Goal: Task Accomplishment & Management: Use online tool/utility

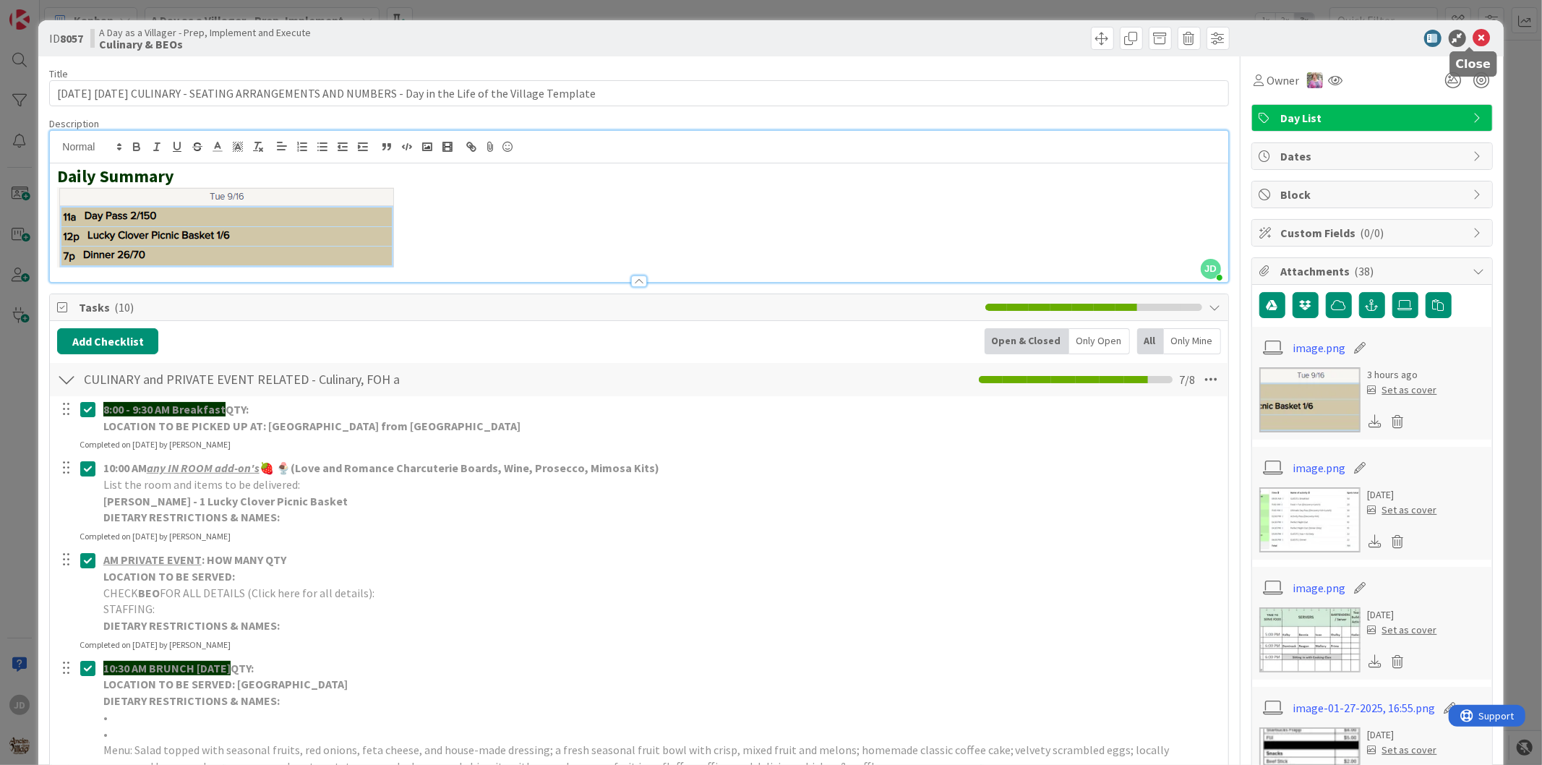
click at [1473, 45] on icon at bounding box center [1481, 38] width 17 height 17
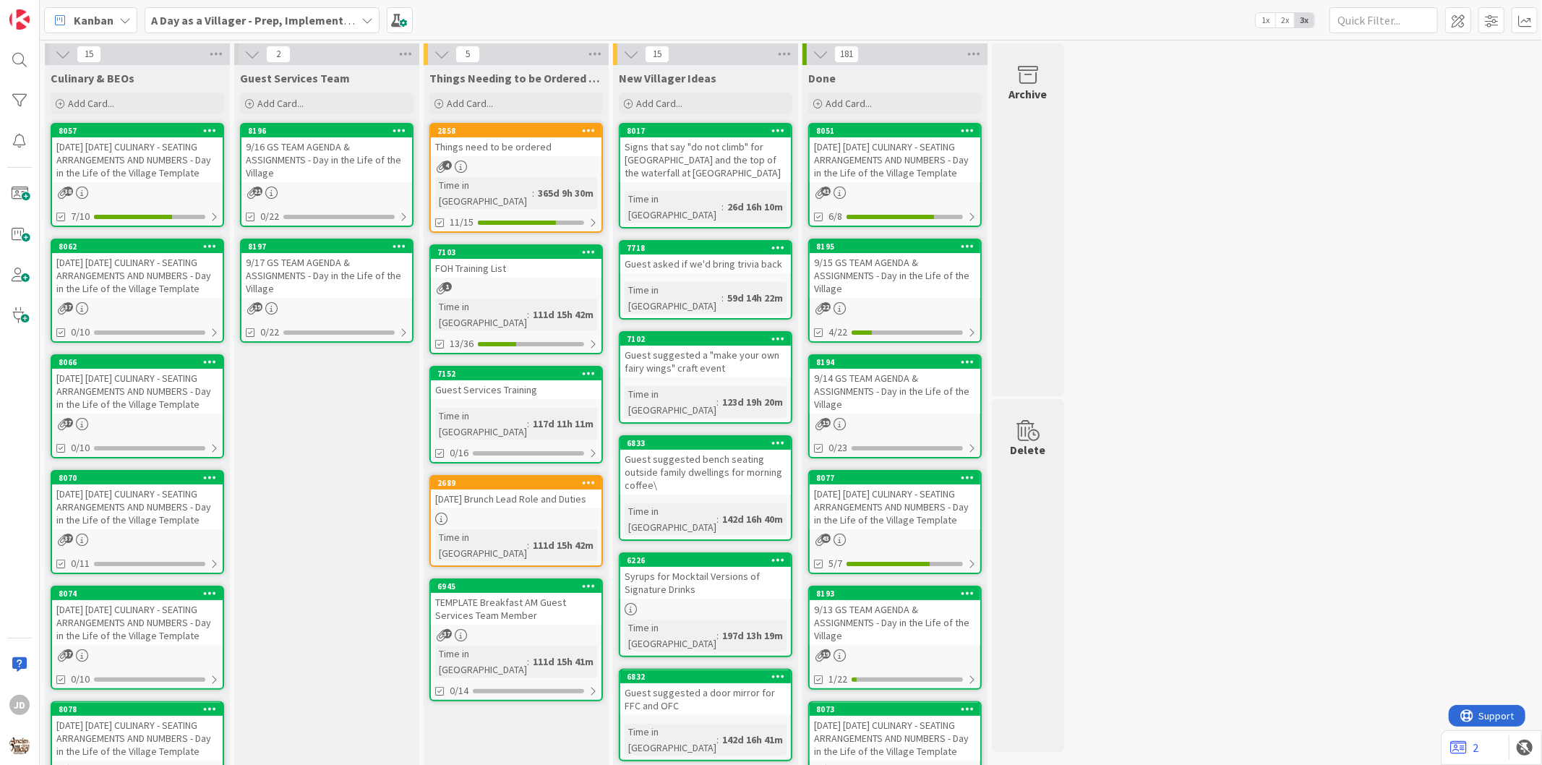
click at [95, 282] on div "[DATE] [DATE] CULINARY - SEATING ARRANGEMENTS AND NUMBERS - Day in the Life of …" at bounding box center [137, 275] width 171 height 45
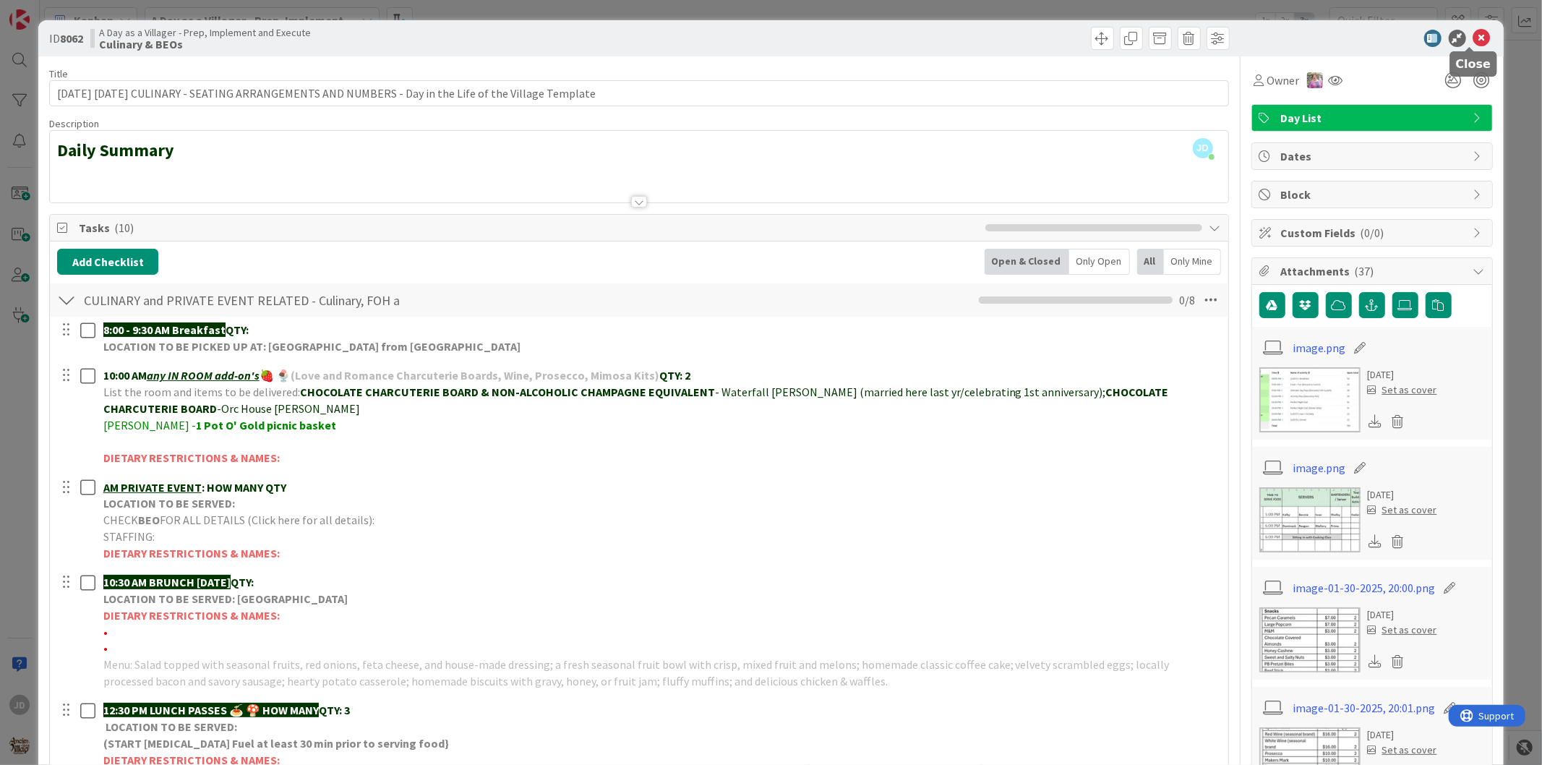
click at [1473, 44] on icon at bounding box center [1481, 38] width 17 height 17
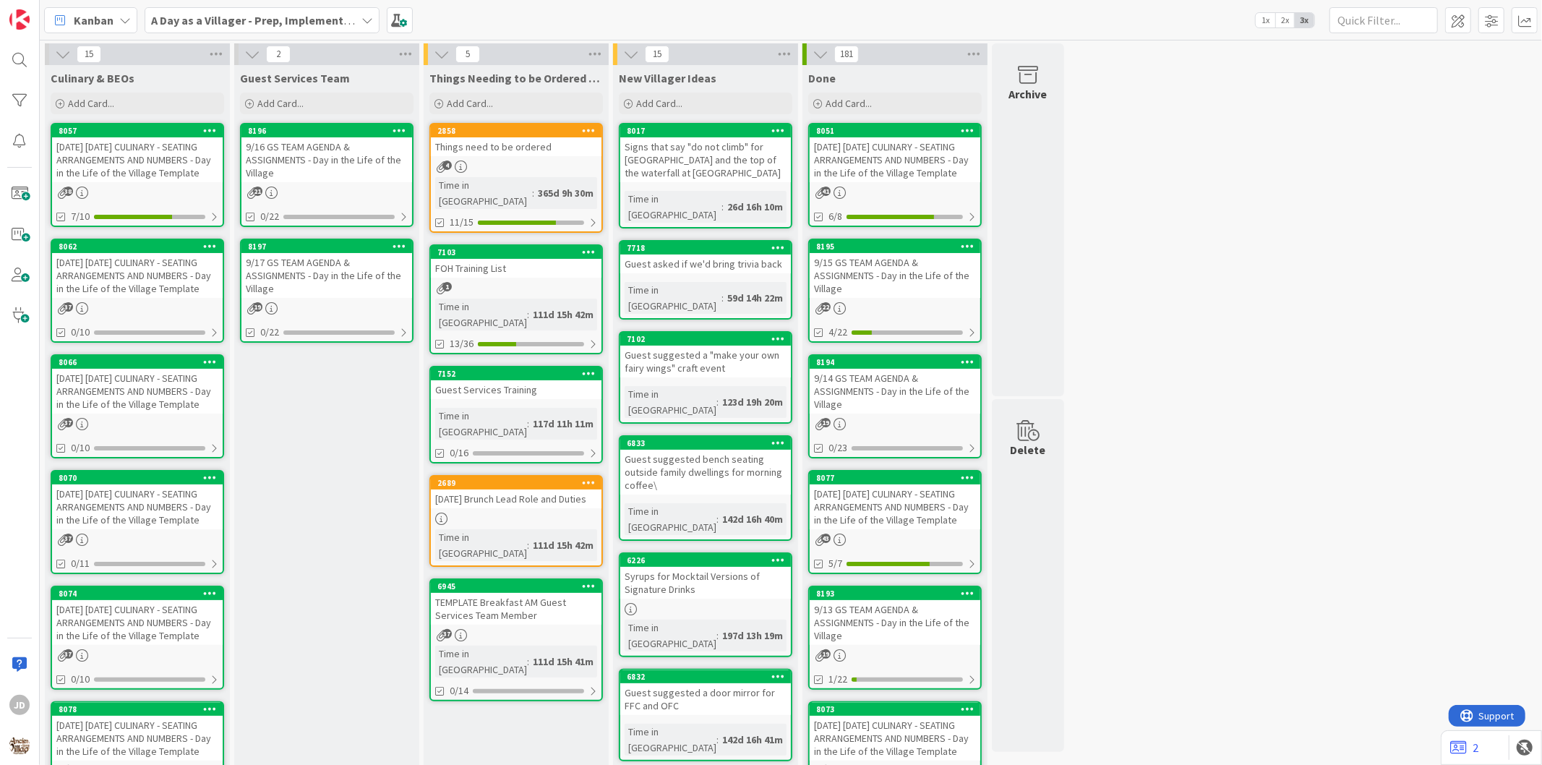
click at [113, 145] on div "[DATE] [DATE] CULINARY - SEATING ARRANGEMENTS AND NUMBERS - Day in the Life of …" at bounding box center [137, 159] width 171 height 45
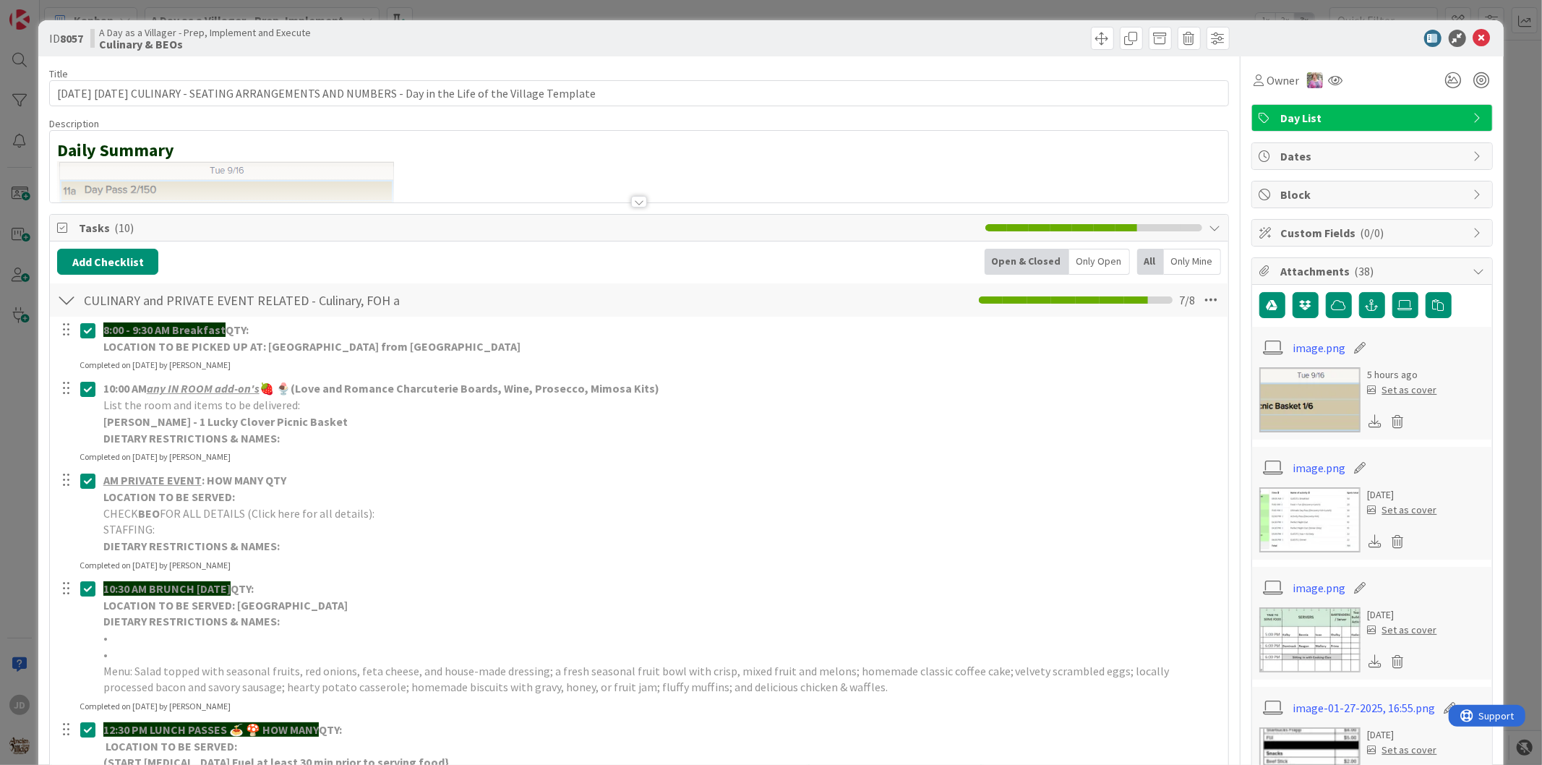
drag, startPoint x: 113, startPoint y: 145, endPoint x: 977, endPoint y: 31, distance: 870.5
click at [977, 31] on div at bounding box center [936, 38] width 586 height 23
click at [1473, 40] on icon at bounding box center [1481, 38] width 17 height 17
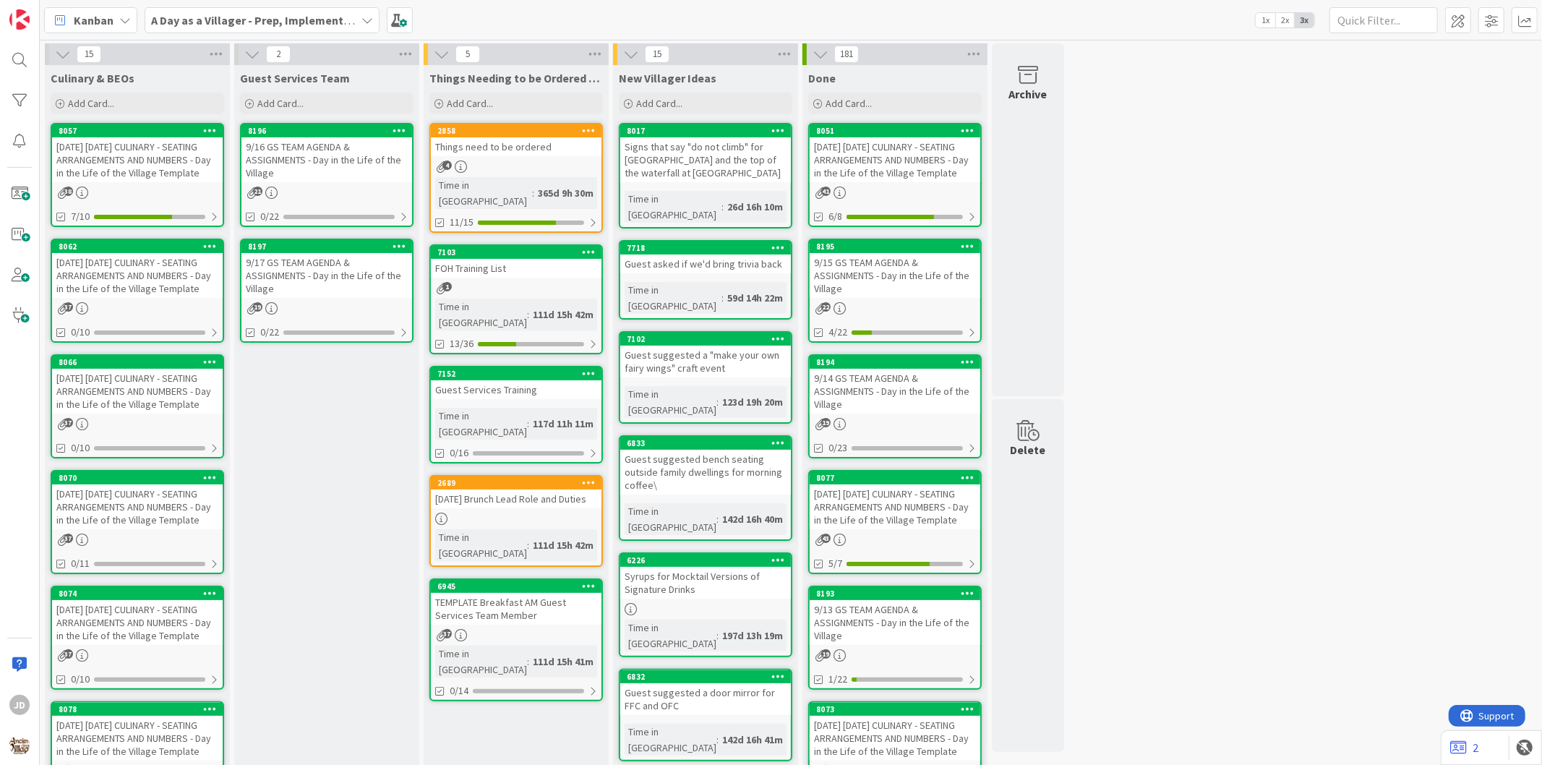
click at [104, 286] on div "[DATE] [DATE] CULINARY - SEATING ARRANGEMENTS AND NUMBERS - Day in the Life of …" at bounding box center [137, 275] width 171 height 45
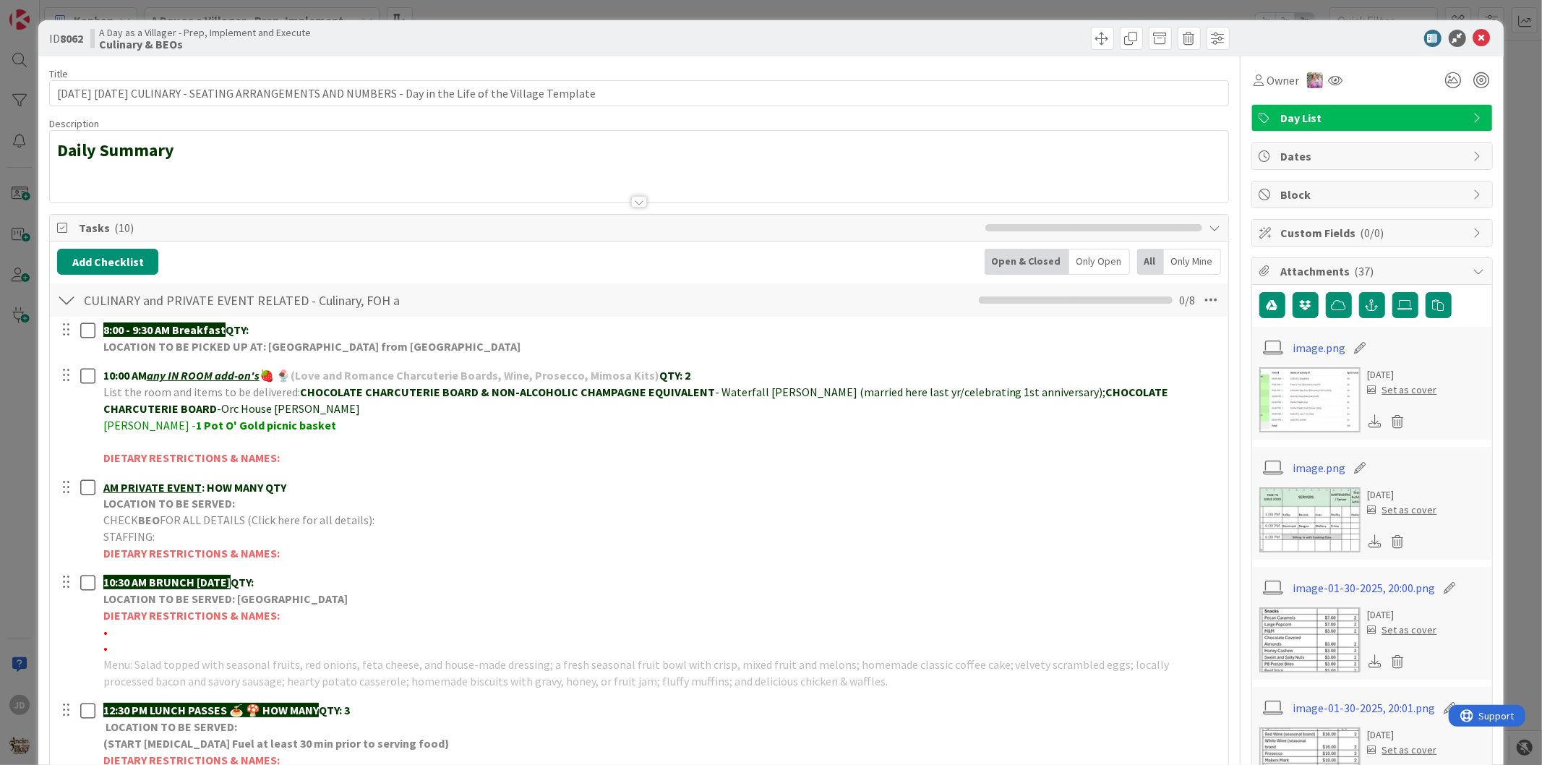
click at [1477, 42] on icon at bounding box center [1481, 38] width 17 height 17
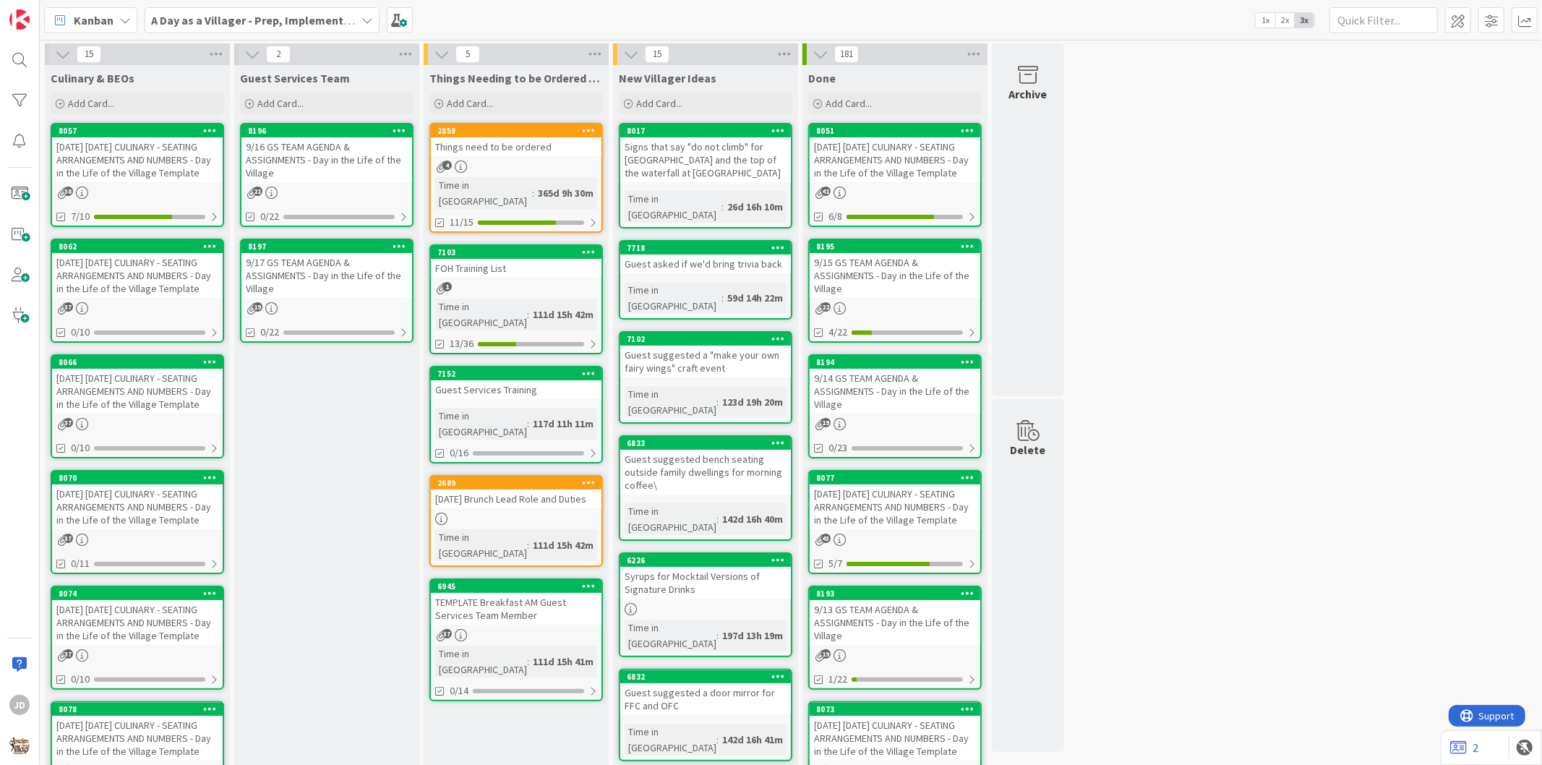
click at [135, 165] on div "[DATE] [DATE] CULINARY - SEATING ARRANGEMENTS AND NUMBERS - Day in the Life of …" at bounding box center [137, 159] width 171 height 45
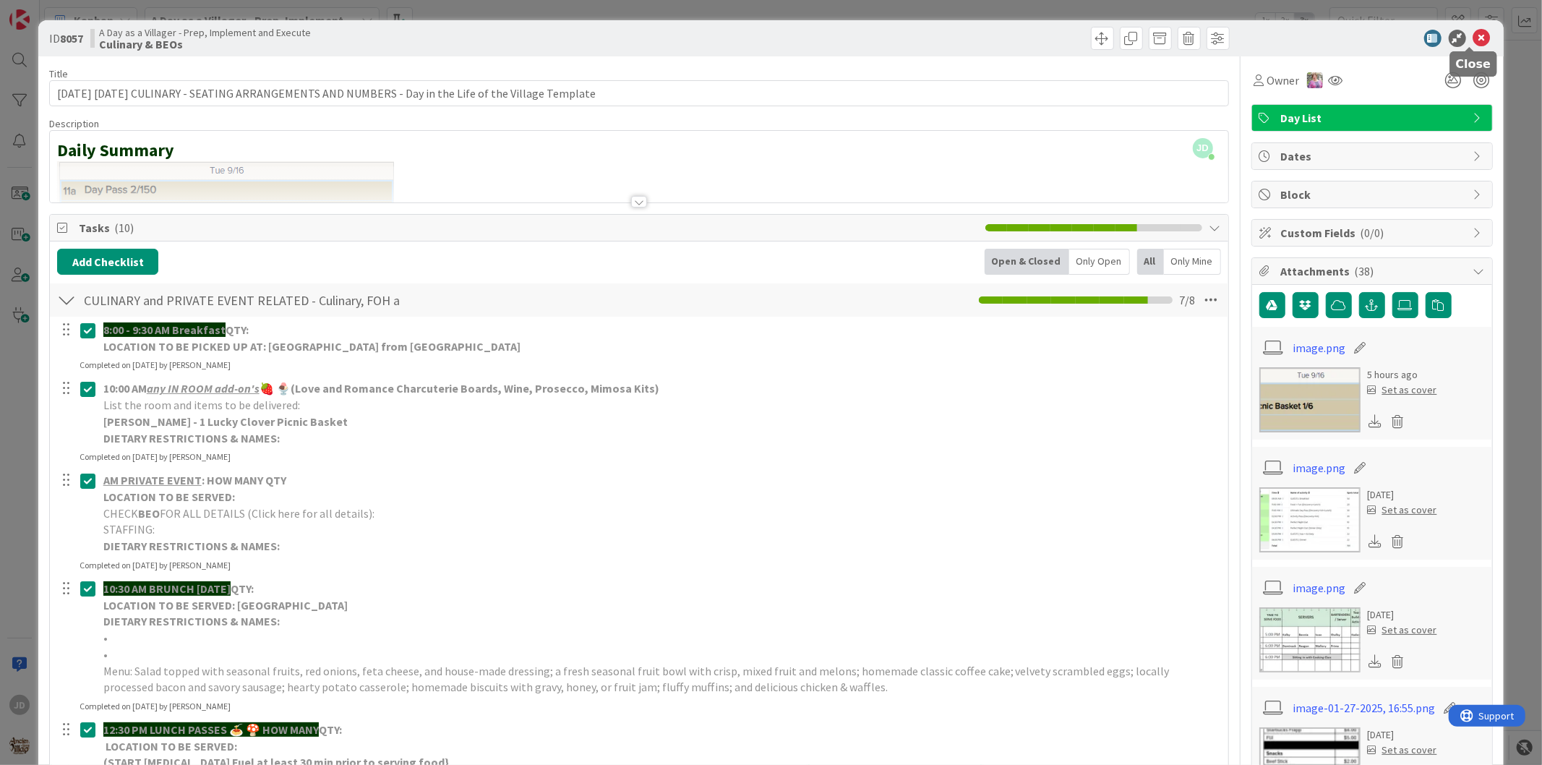
click at [1473, 44] on icon at bounding box center [1481, 38] width 17 height 17
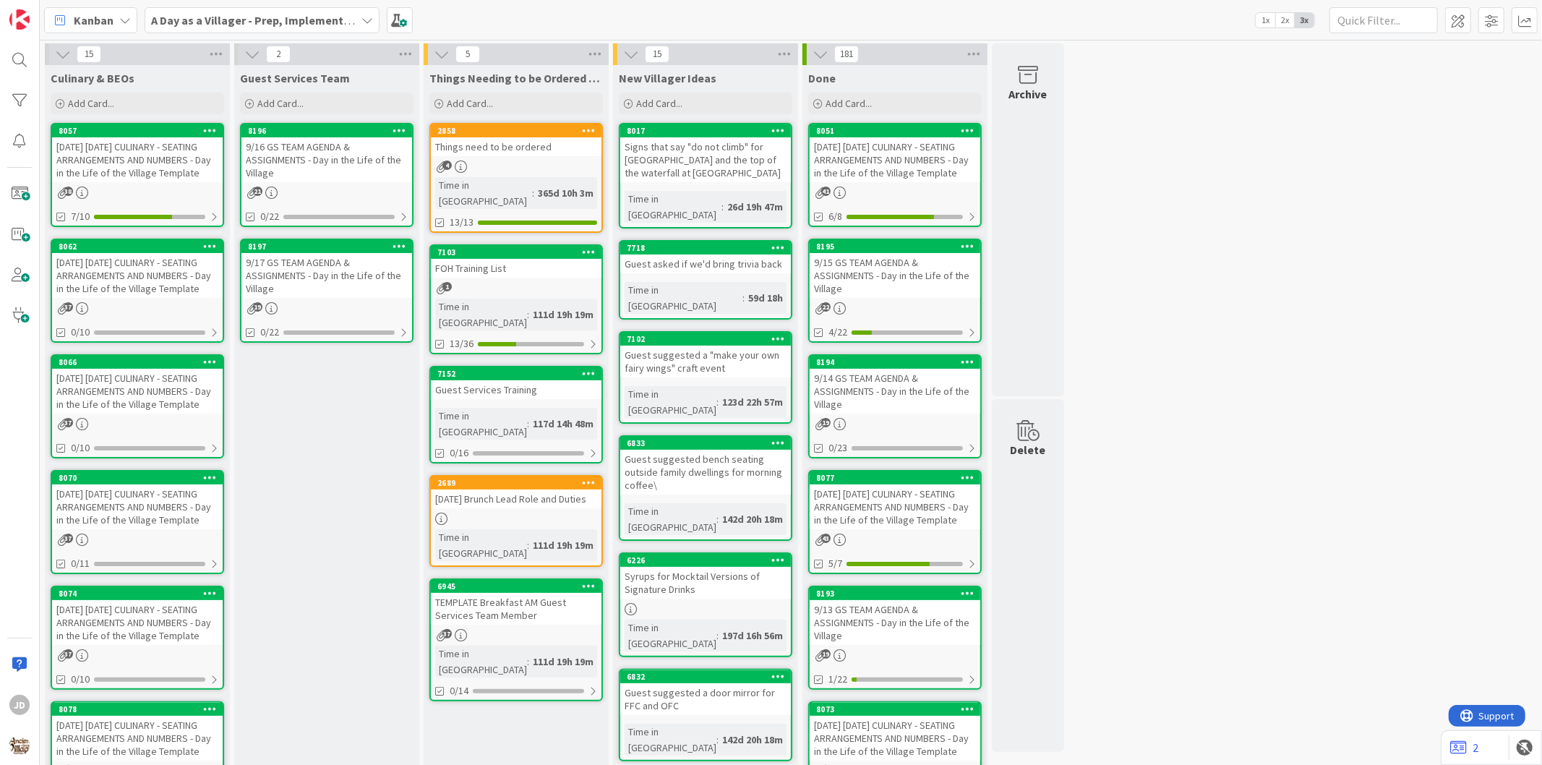
click at [168, 173] on div "[DATE] [DATE] CULINARY - SEATING ARRANGEMENTS AND NUMBERS - Day in the Life of …" at bounding box center [137, 159] width 171 height 45
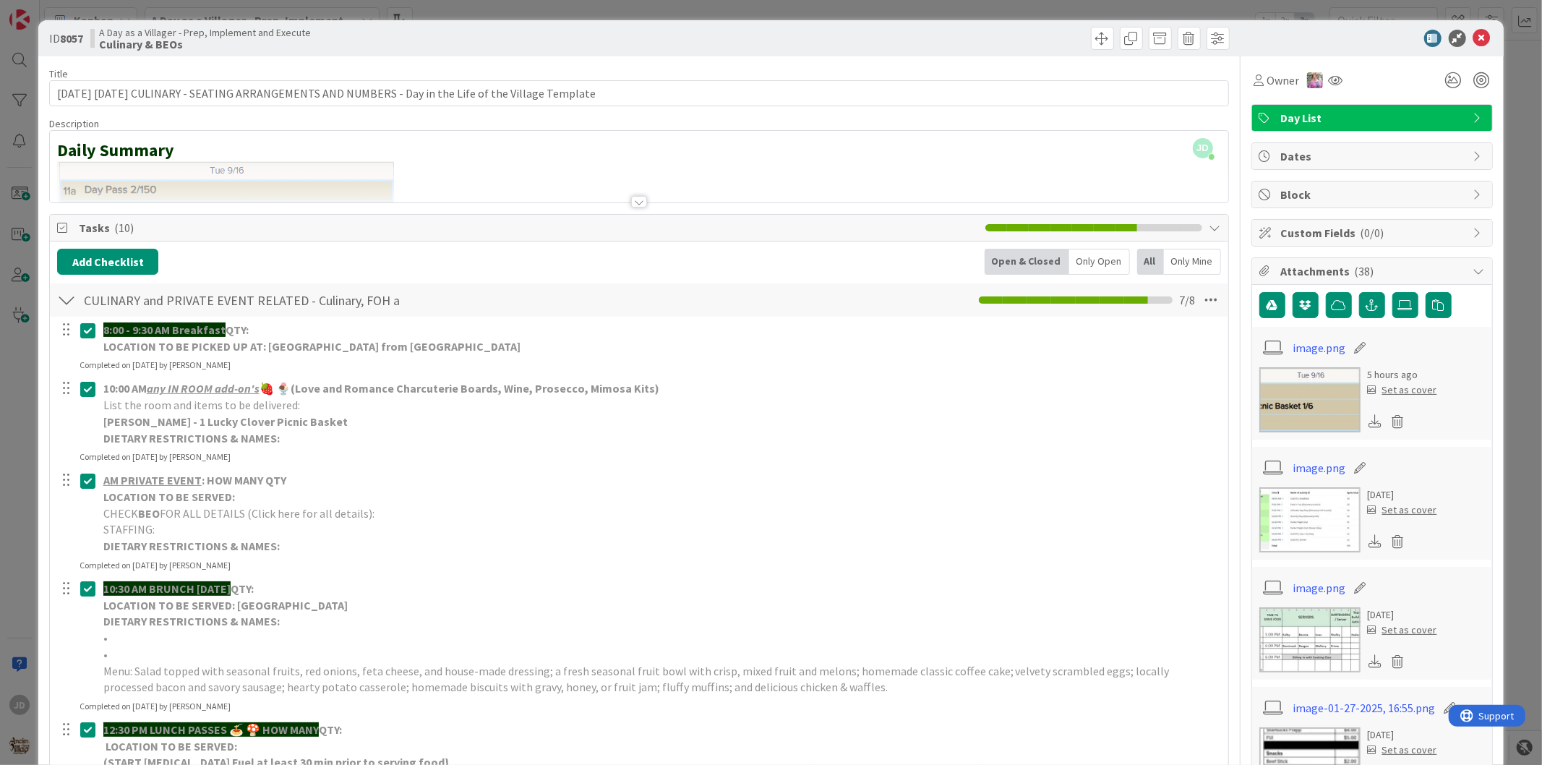
click at [631, 201] on div at bounding box center [639, 202] width 16 height 12
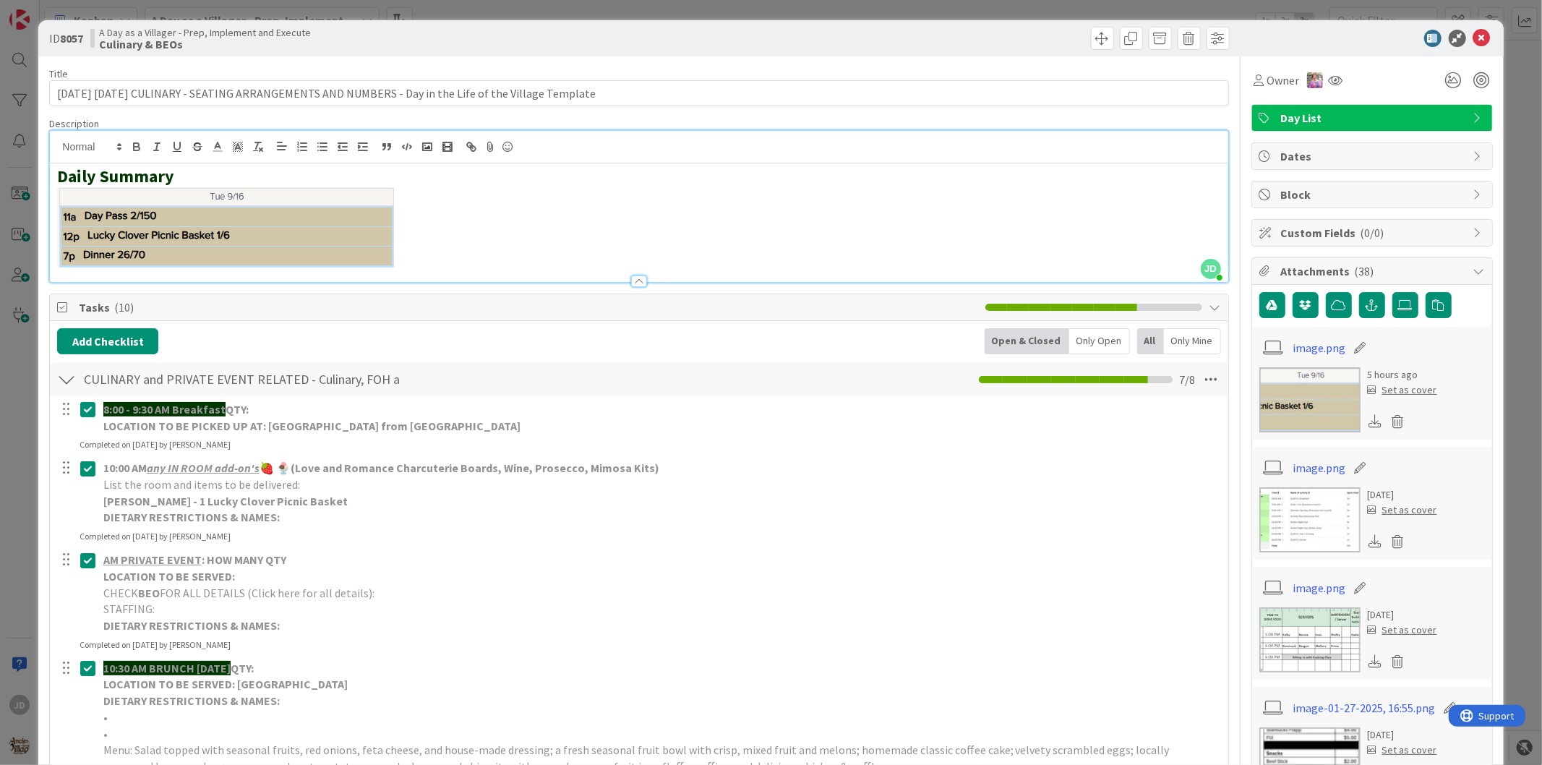
click at [638, 276] on div at bounding box center [639, 281] width 16 height 12
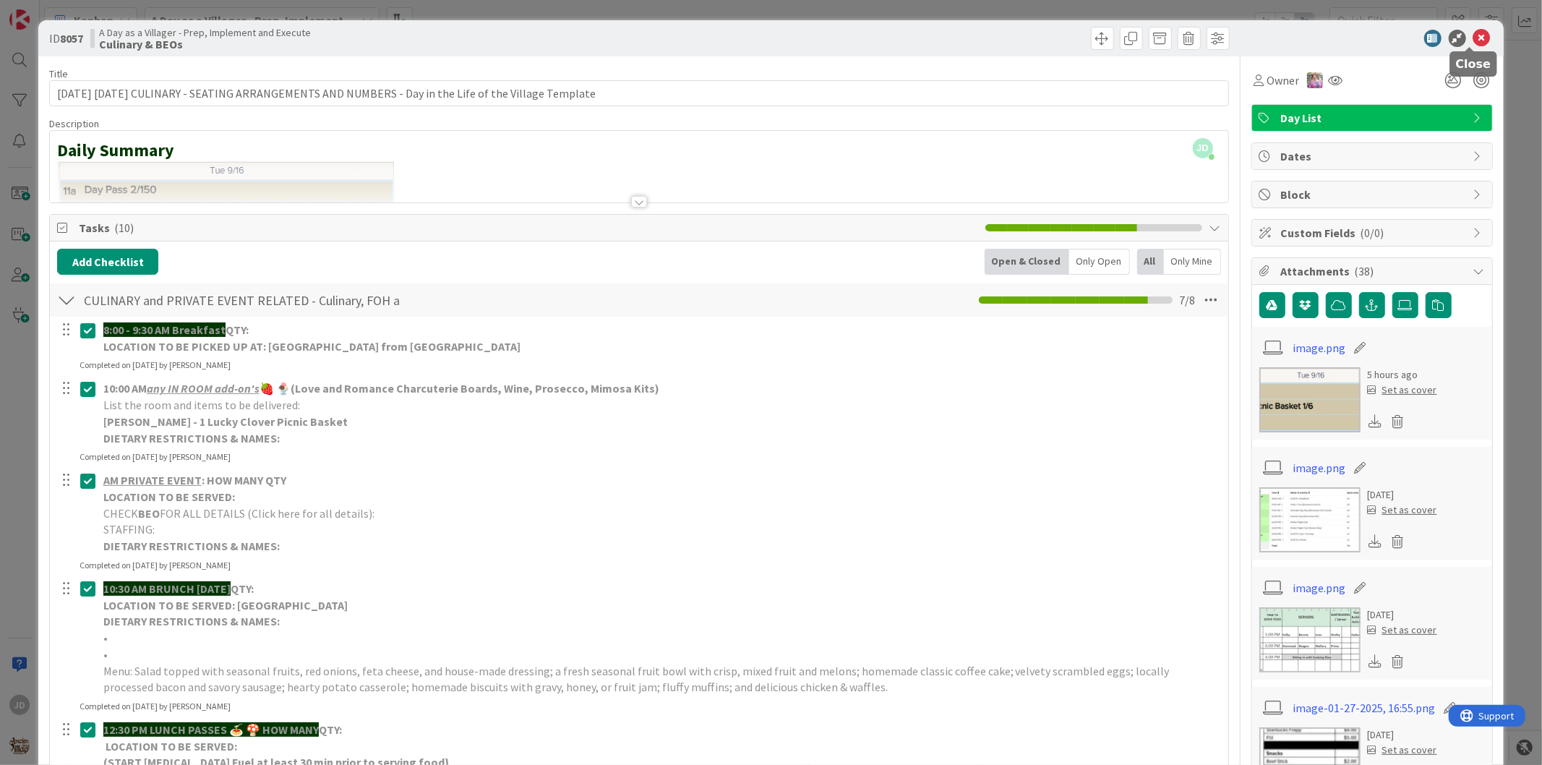
click at [1473, 43] on icon at bounding box center [1481, 38] width 17 height 17
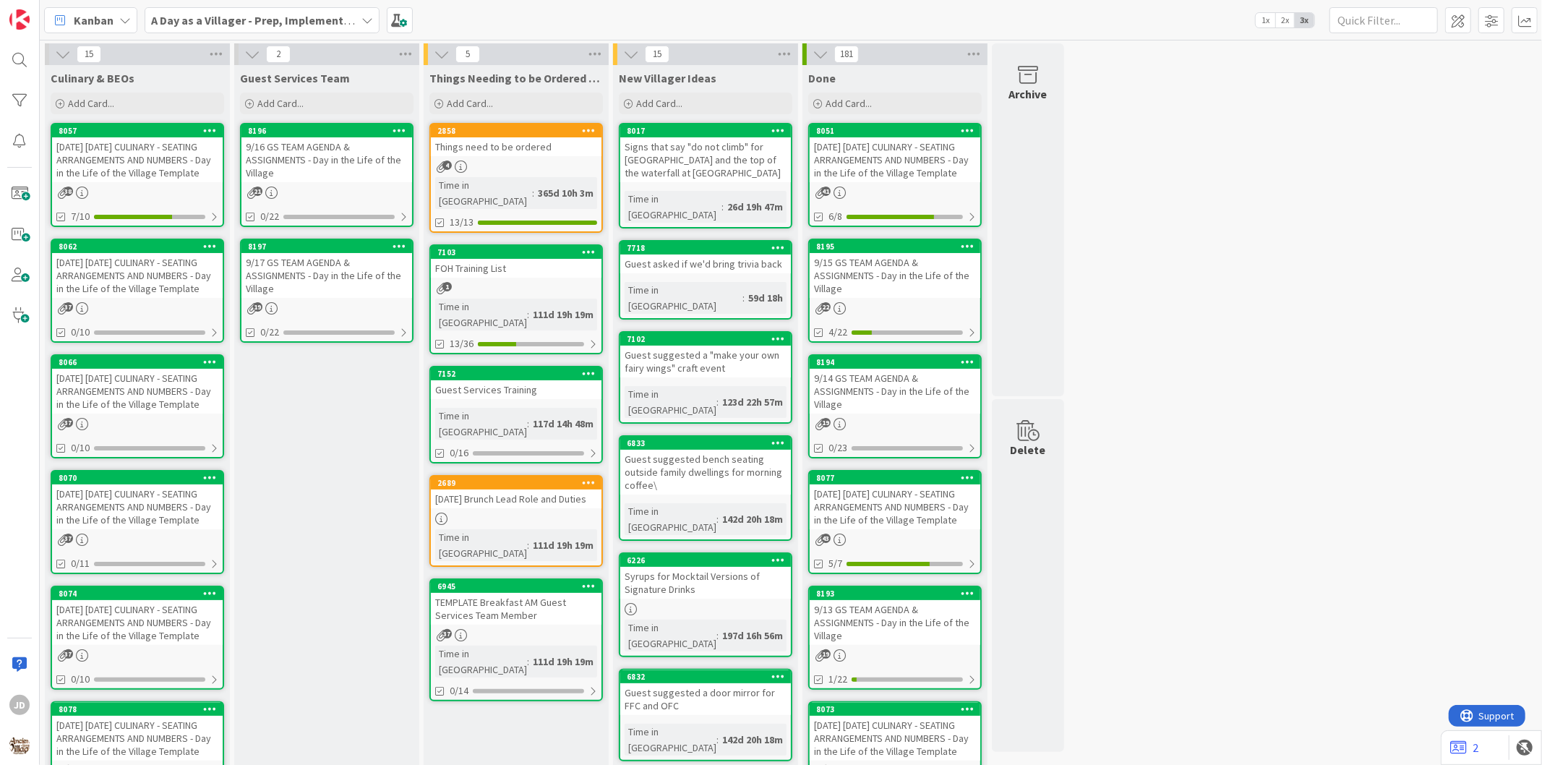
click at [142, 150] on div "[DATE] [DATE] CULINARY - SEATING ARRANGEMENTS AND NUMBERS - Day in the Life of …" at bounding box center [137, 159] width 171 height 45
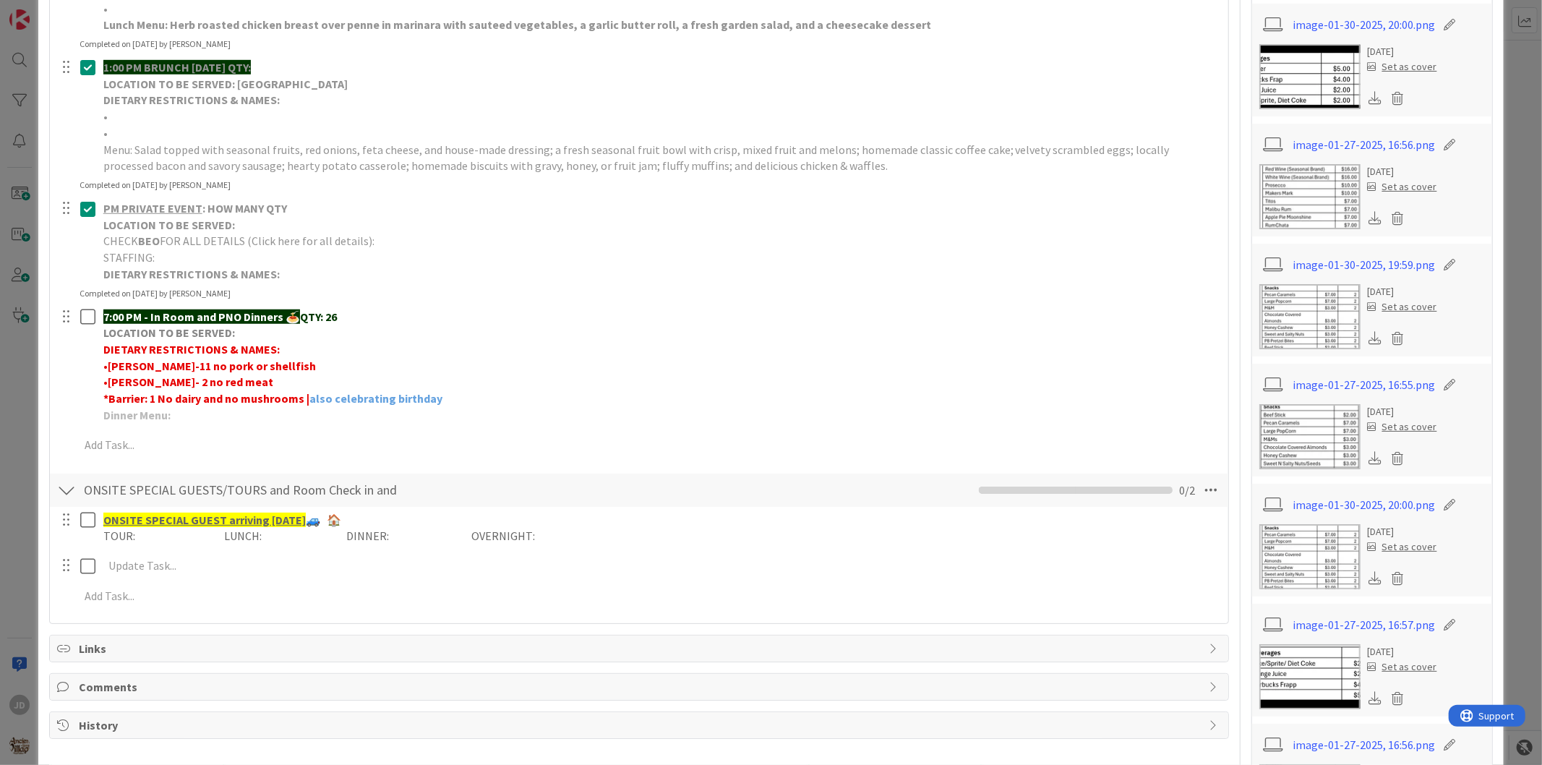
scroll to position [964, 0]
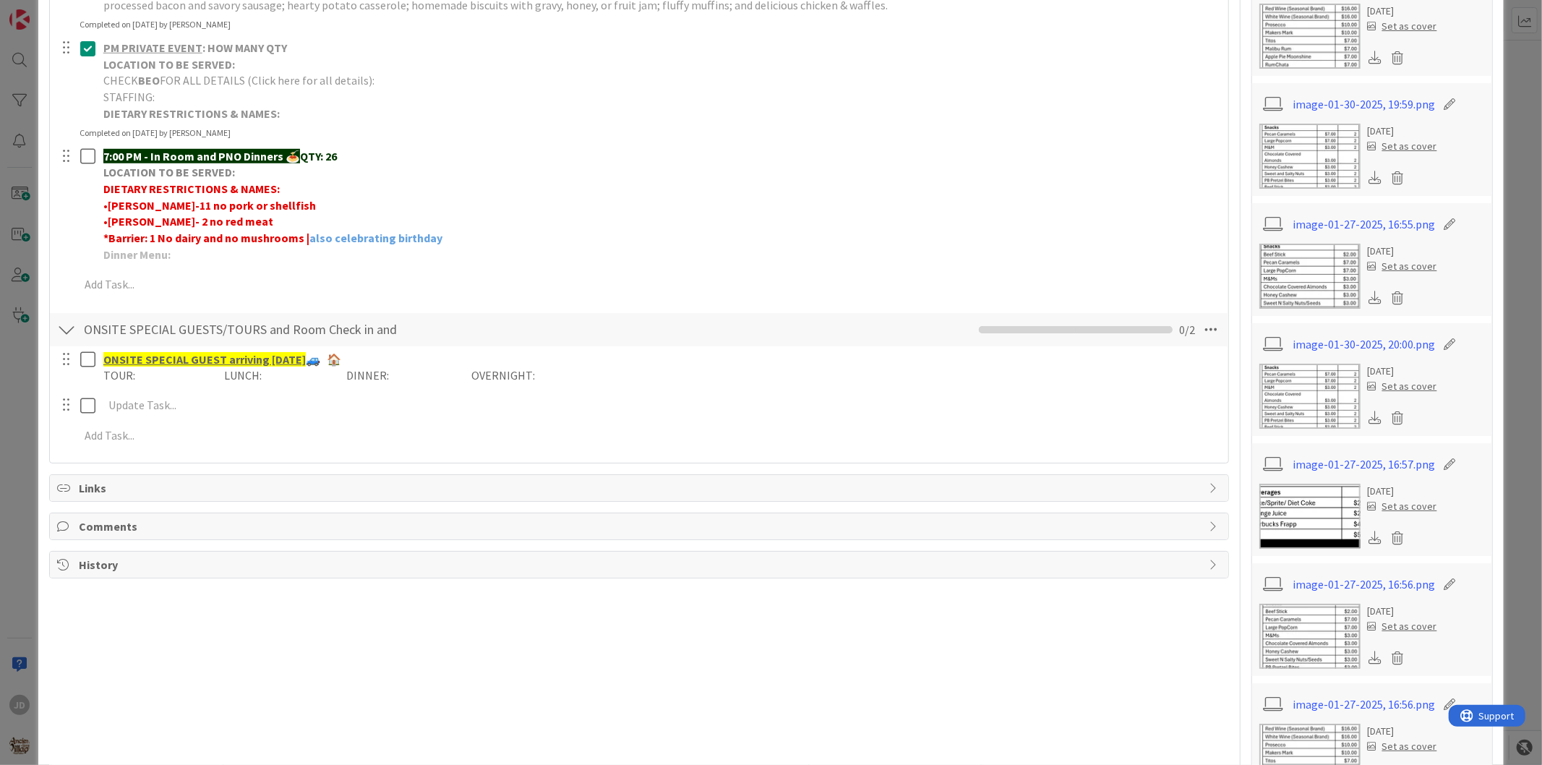
drag, startPoint x: 625, startPoint y: 299, endPoint x: 969, endPoint y: 270, distance: 344.6
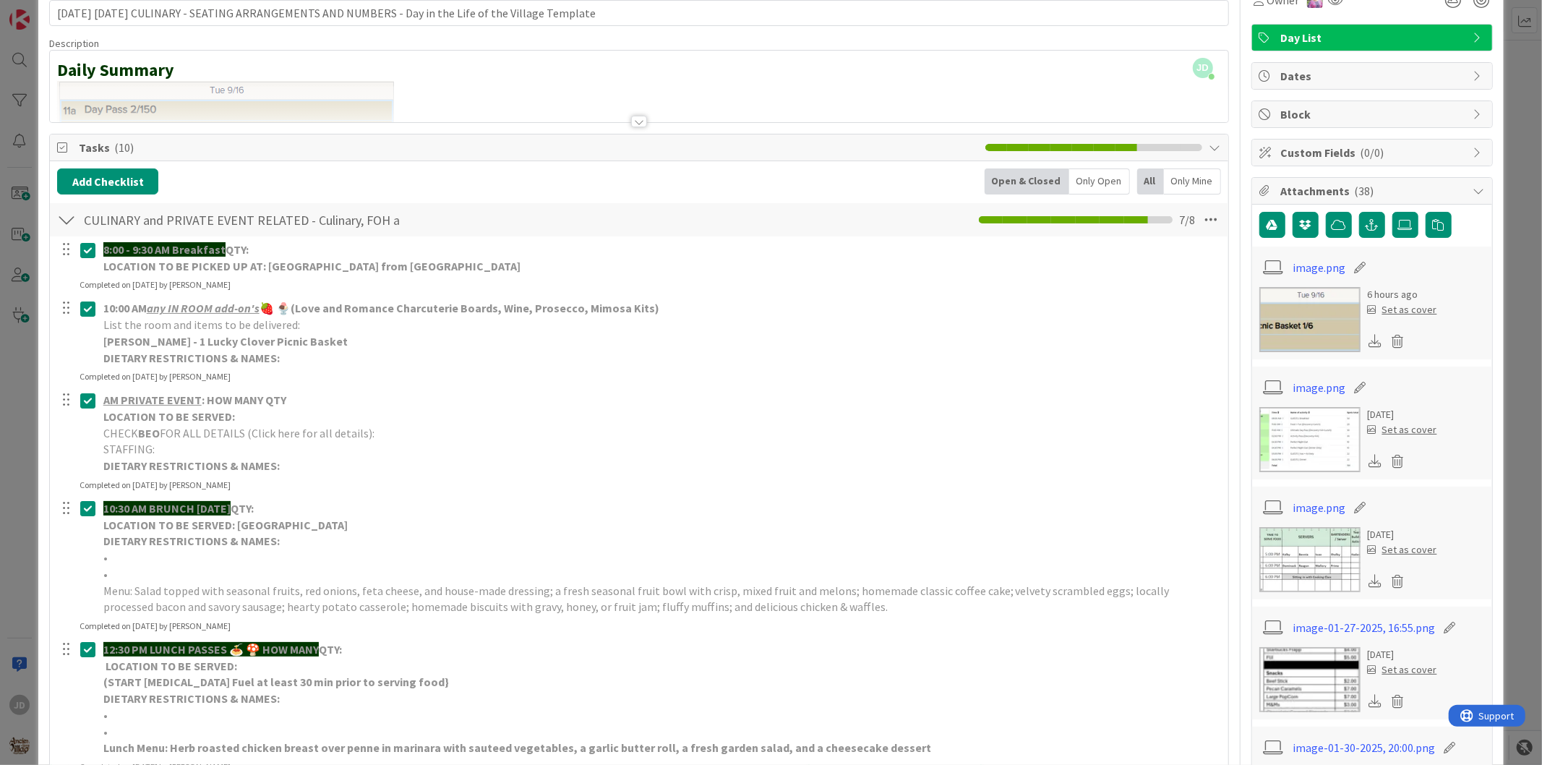
scroll to position [0, 0]
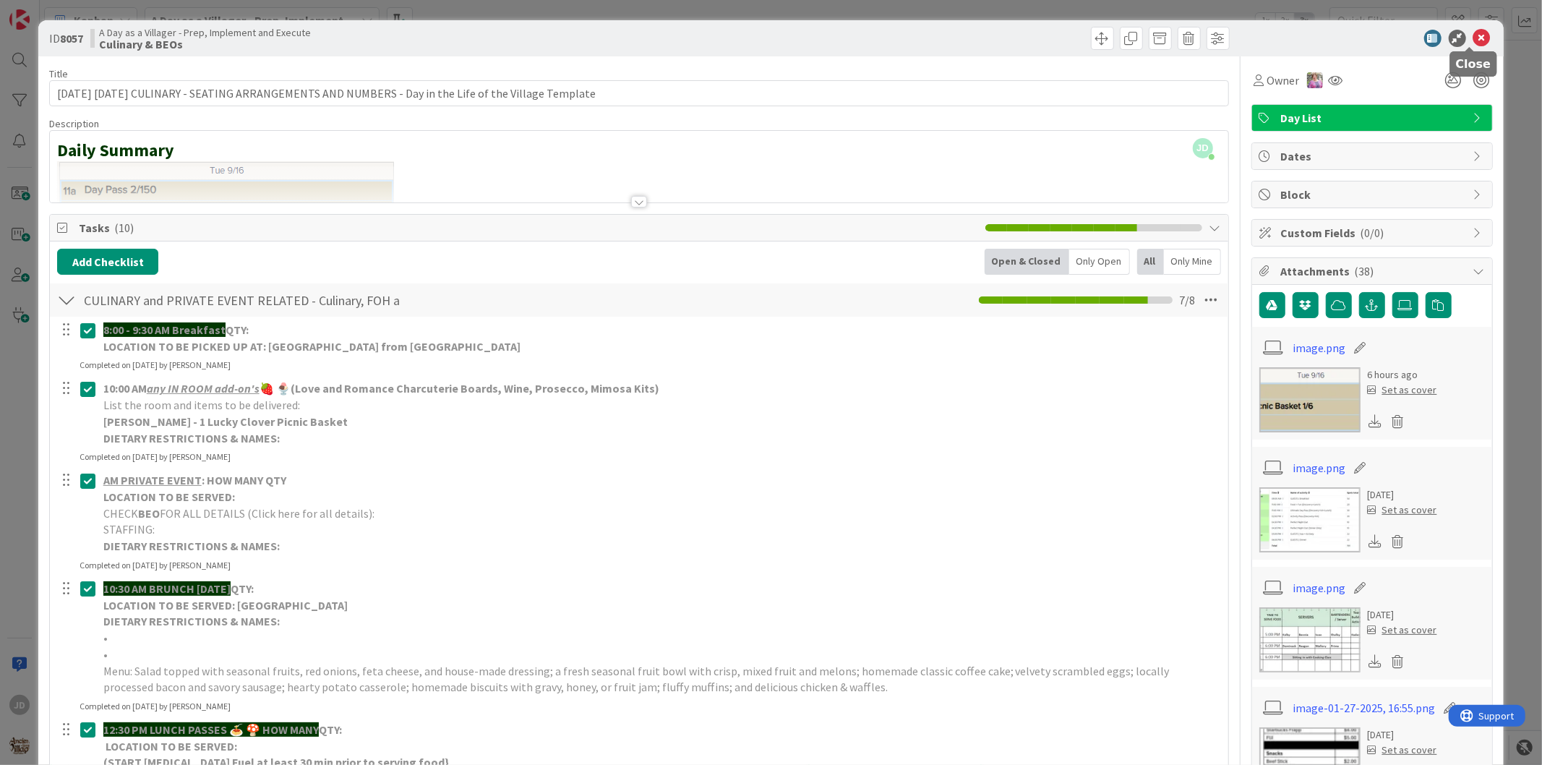
click at [1473, 40] on icon at bounding box center [1481, 38] width 17 height 17
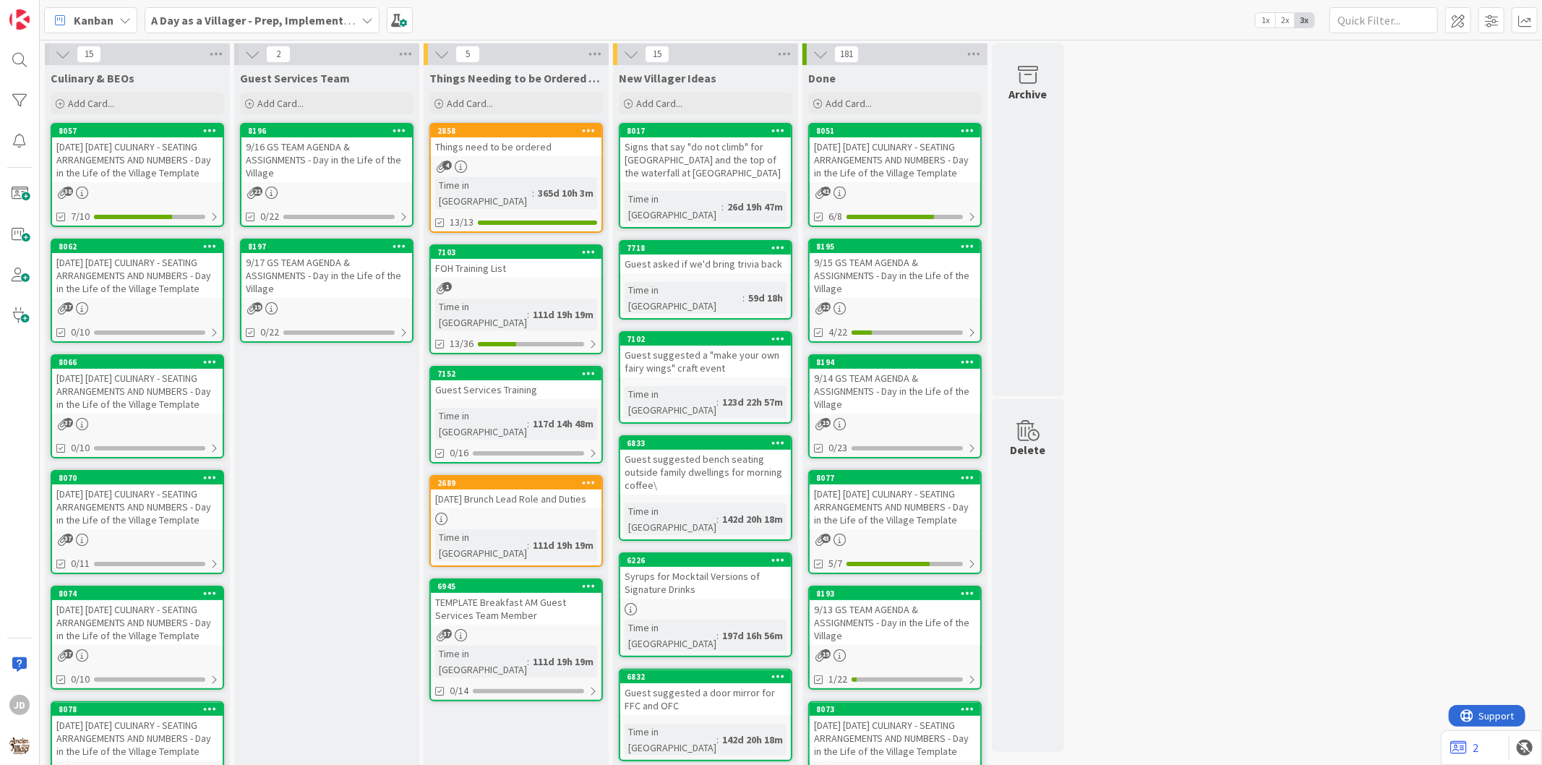
click at [328, 153] on div "9/16 GS TEAM AGENDA & ASSIGNMENTS - Day in the Life of the Village" at bounding box center [326, 159] width 171 height 45
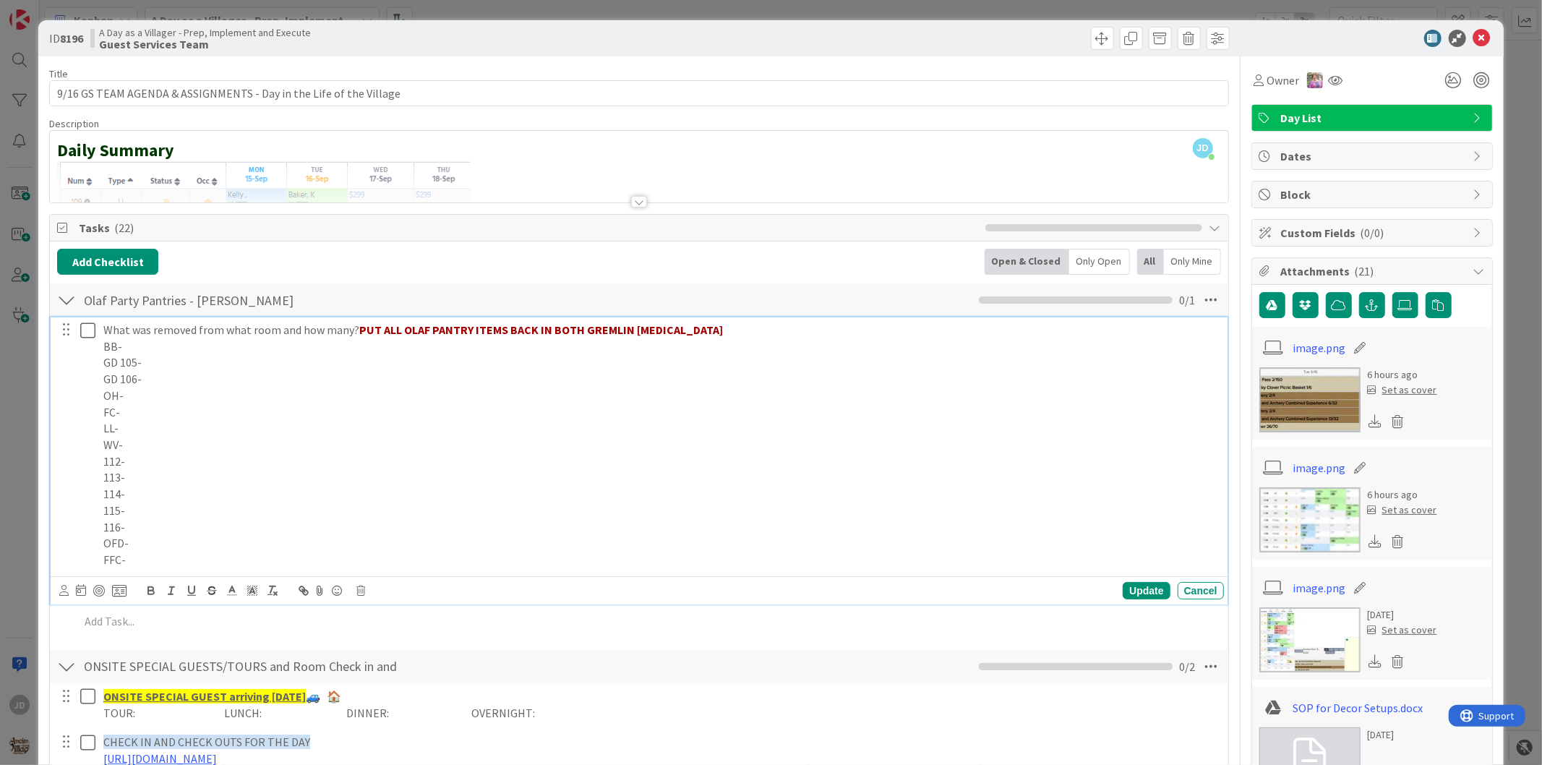
click at [314, 372] on p "GD 106-" at bounding box center [660, 379] width 1115 height 17
click at [315, 350] on p "BB-" at bounding box center [660, 346] width 1115 height 17
click at [142, 423] on p "LL-" at bounding box center [660, 428] width 1115 height 17
click at [140, 562] on p "FFC-" at bounding box center [660, 560] width 1115 height 17
click at [408, 554] on p "FFC- Sprite (1), Peanut butter pretzels (1), popcorn" at bounding box center [660, 560] width 1115 height 17
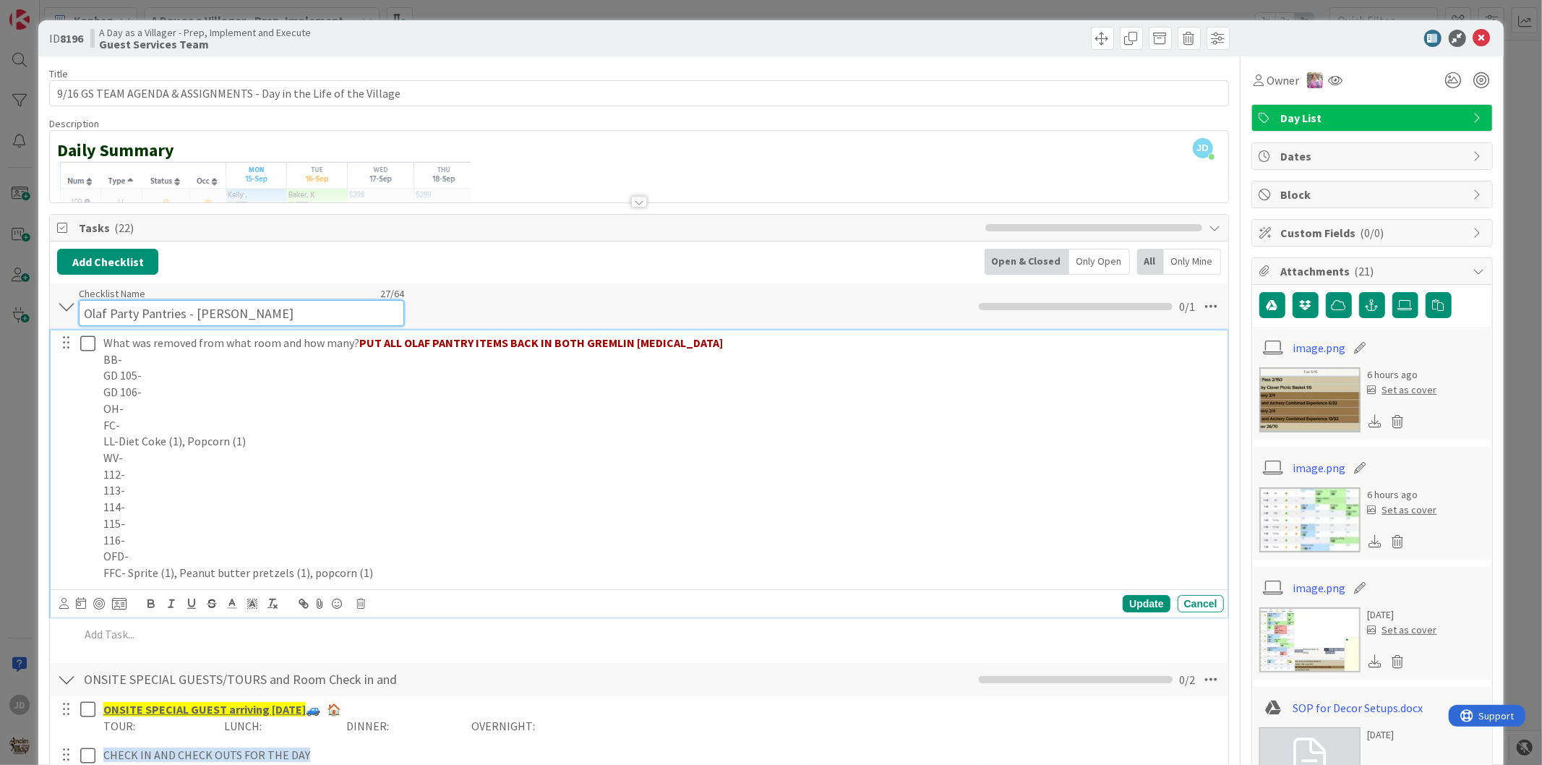
click at [241, 298] on div "Checklist Name 27 / 64 Olaf Party Pantries - [PERSON_NAME]" at bounding box center [241, 306] width 325 height 39
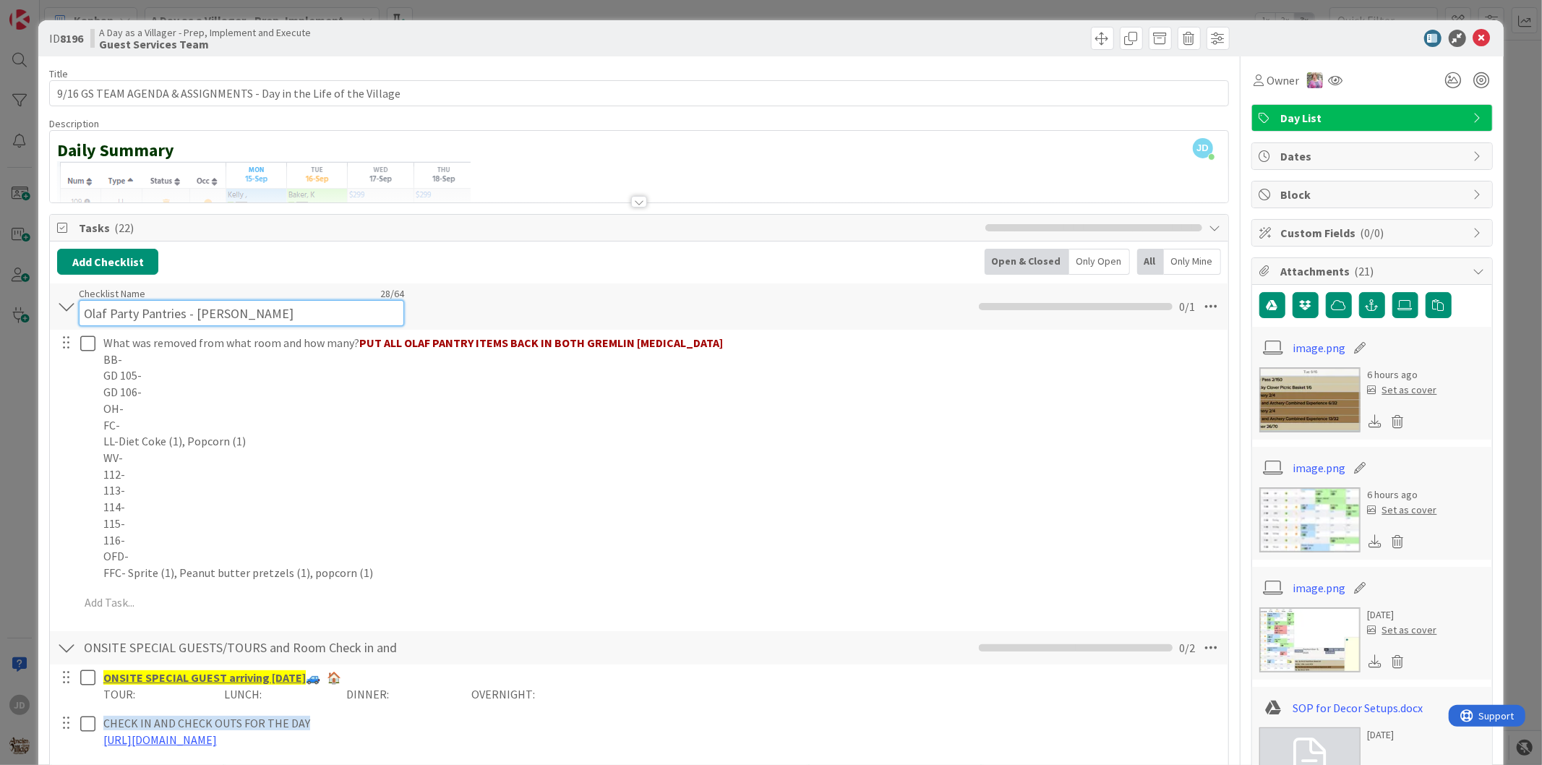
type input "Olaf Party Pantries - [PERSON_NAME]"
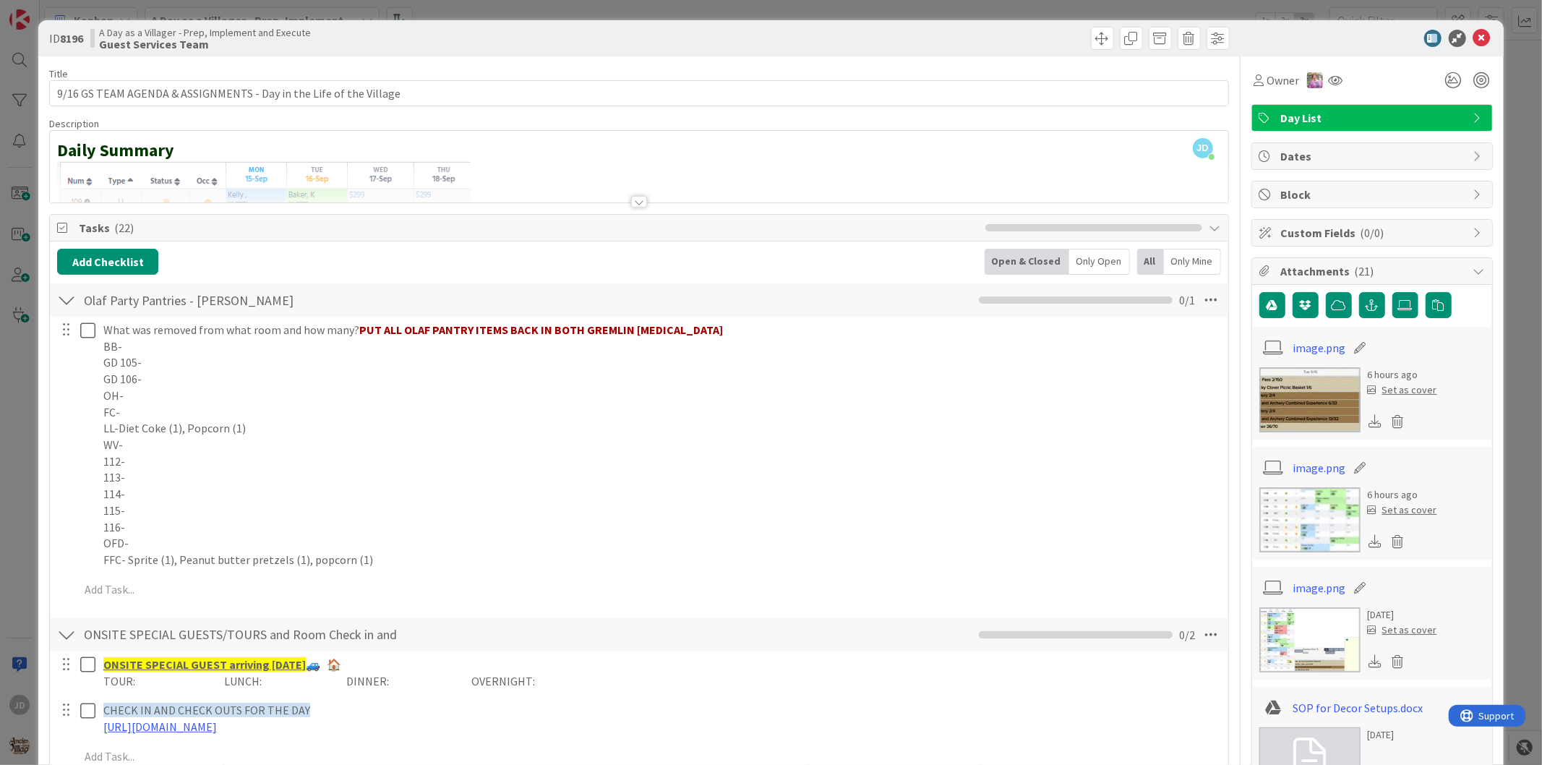
click at [463, 284] on div "Olaf Party Pantries - Harley Checklist Name 28 / 64 Olaf Party Pantries - [PERS…" at bounding box center [638, 299] width 1177 height 33
click at [1473, 40] on icon at bounding box center [1481, 38] width 17 height 17
